Goal: Task Accomplishment & Management: Manage account settings

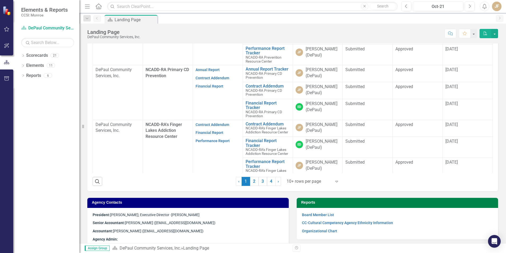
scroll to position [42, 0]
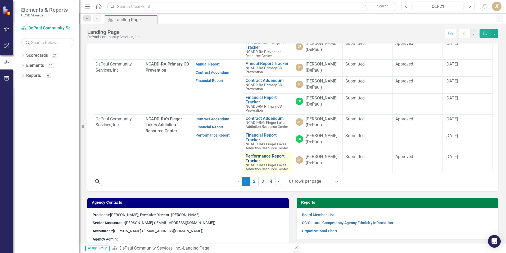
click at [266, 163] on link "Performance Report Tracker" at bounding box center [268, 158] width 44 height 9
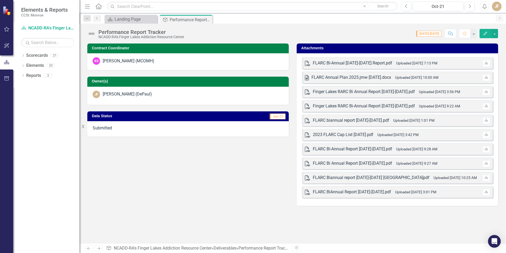
drag, startPoint x: 359, startPoint y: 48, endPoint x: 347, endPoint y: 48, distance: 12.4
click at [347, 48] on h3 "Attachments" at bounding box center [398, 48] width 194 height 4
click at [347, 47] on h3 "Attachments" at bounding box center [398, 48] width 194 height 4
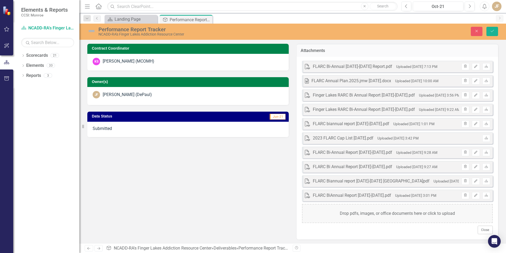
click at [351, 212] on div "Drop pdfs, images, or office documents here or click to upload" at bounding box center [397, 213] width 191 height 19
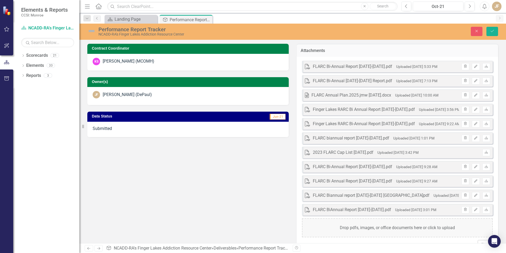
click at [366, 227] on div "Drop pdfs, images, or office documents here or click to upload" at bounding box center [397, 227] width 191 height 19
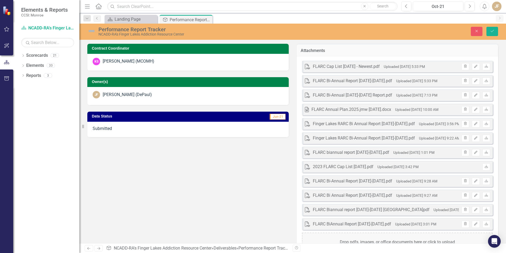
click at [379, 240] on div "Drop pdfs, images, or office documents here or click to upload" at bounding box center [397, 241] width 191 height 19
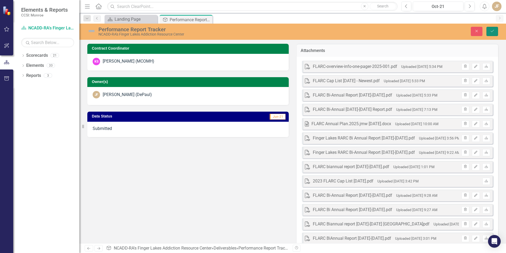
click at [492, 30] on icon "Save" at bounding box center [492, 31] width 5 height 4
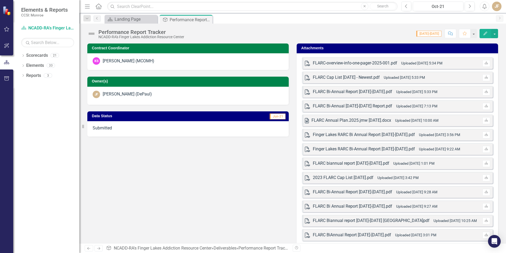
click at [483, 7] on icon "Alerts" at bounding box center [485, 6] width 6 height 5
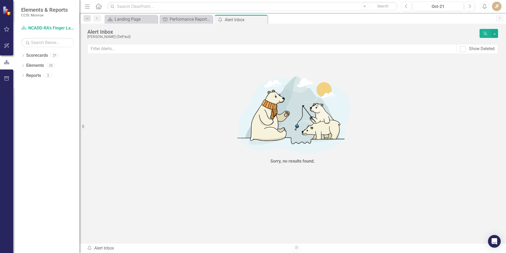
click at [498, 7] on div "JF" at bounding box center [497, 7] width 10 height 10
click at [469, 66] on link "Logout Log Out" at bounding box center [481, 67] width 42 height 10
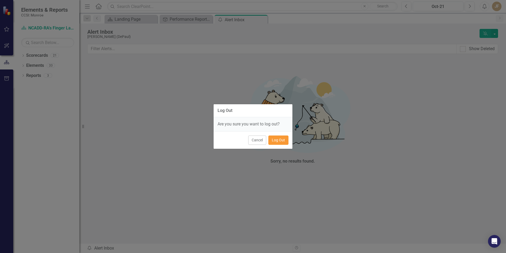
drag, startPoint x: 280, startPoint y: 136, endPoint x: 278, endPoint y: 141, distance: 5.4
click at [280, 137] on button "Log Out" at bounding box center [278, 139] width 20 height 9
